Goal: Information Seeking & Learning: Stay updated

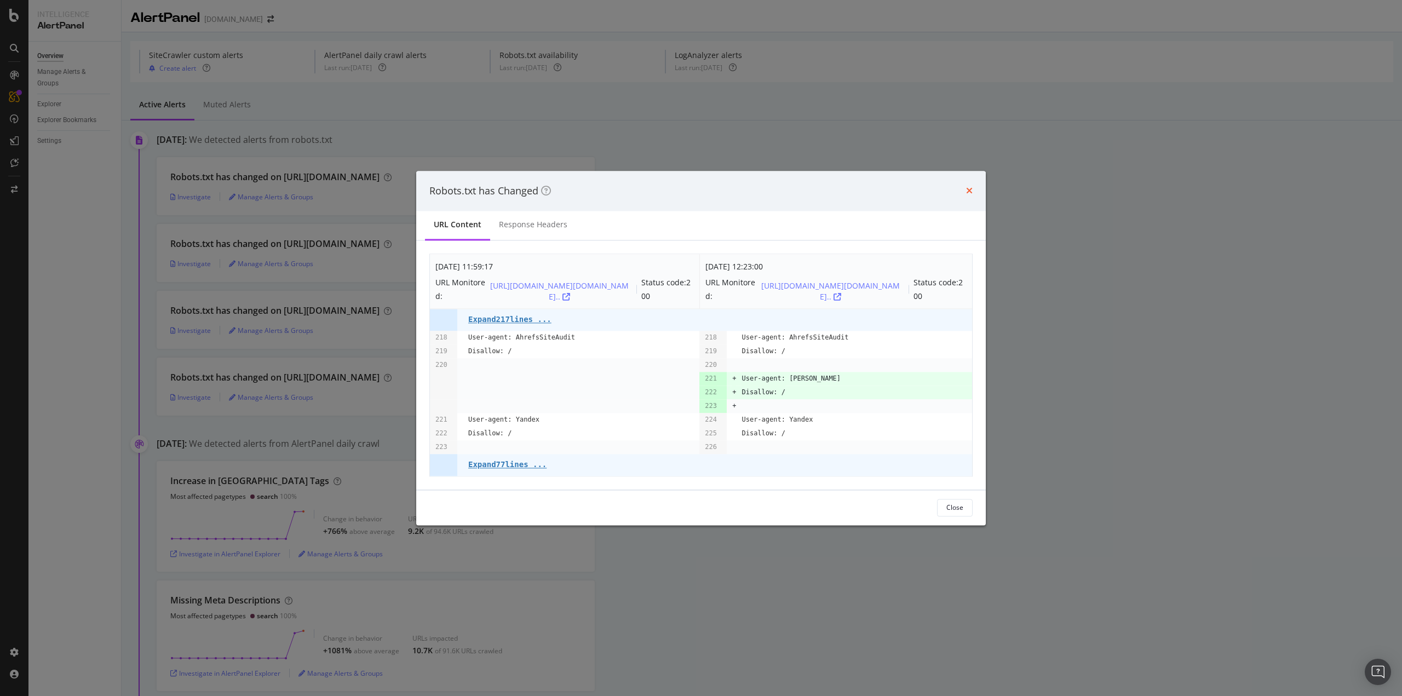
click at [966, 190] on icon "times" at bounding box center [969, 191] width 7 height 9
